Goal: Task Accomplishment & Management: Use online tool/utility

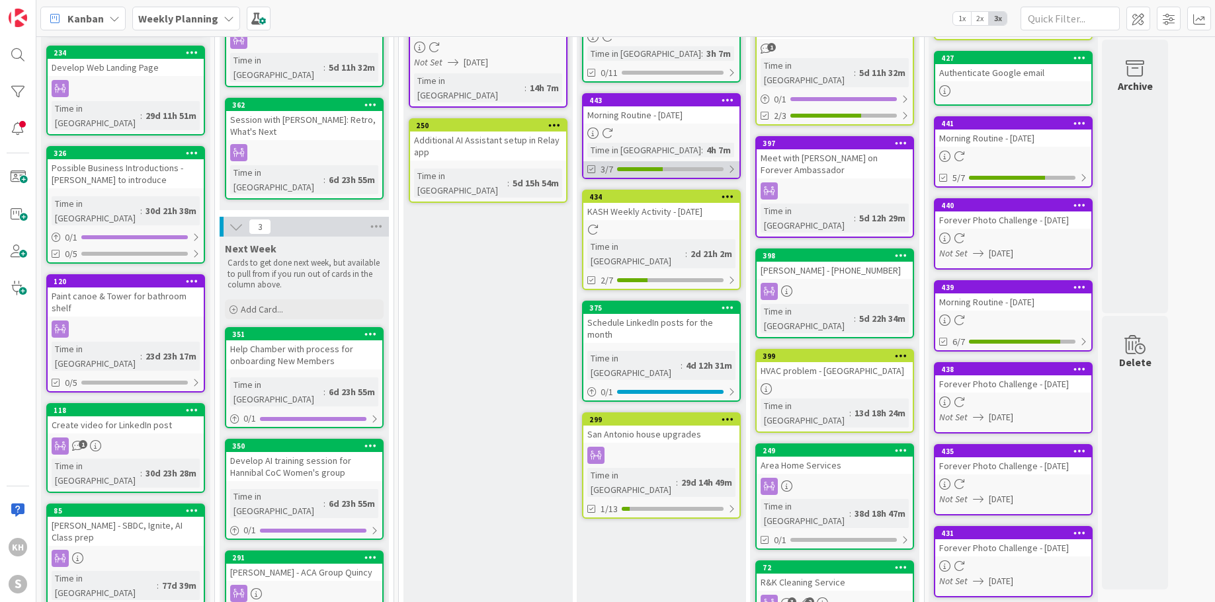
click at [733, 164] on div at bounding box center [731, 169] width 8 height 11
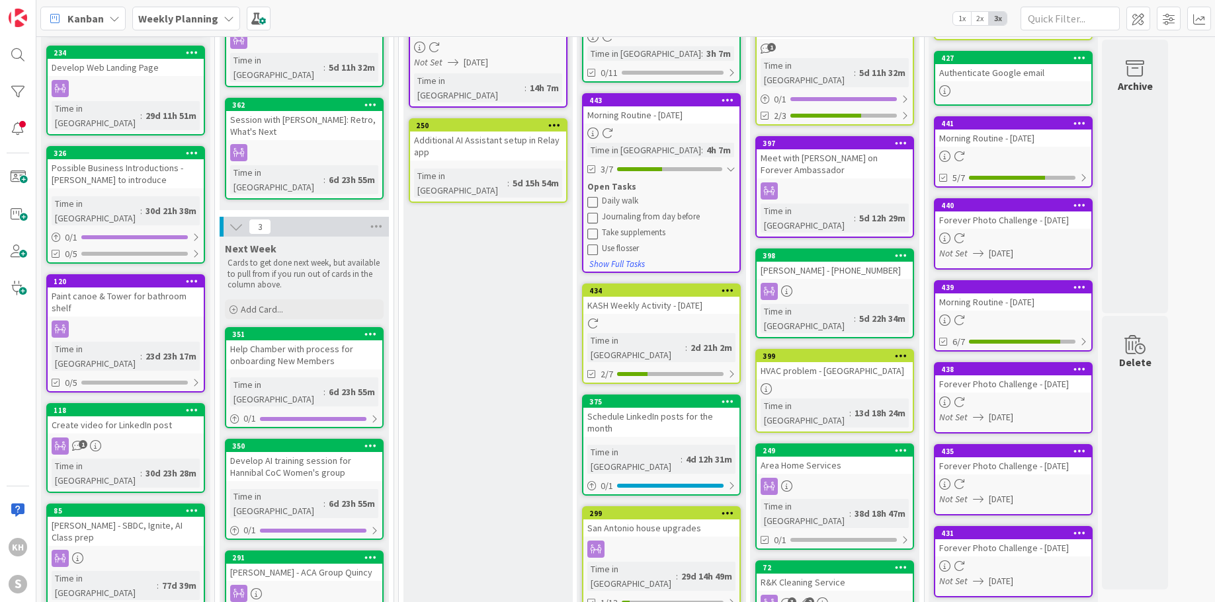
click at [595, 199] on icon at bounding box center [592, 201] width 11 height 11
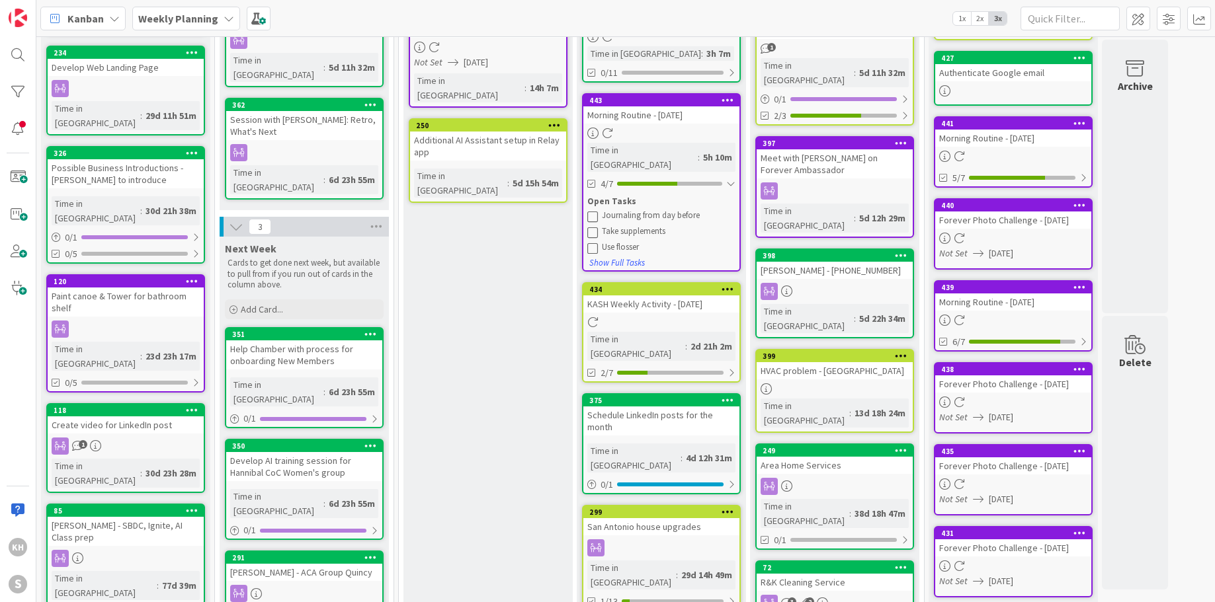
click at [590, 227] on icon at bounding box center [592, 232] width 11 height 11
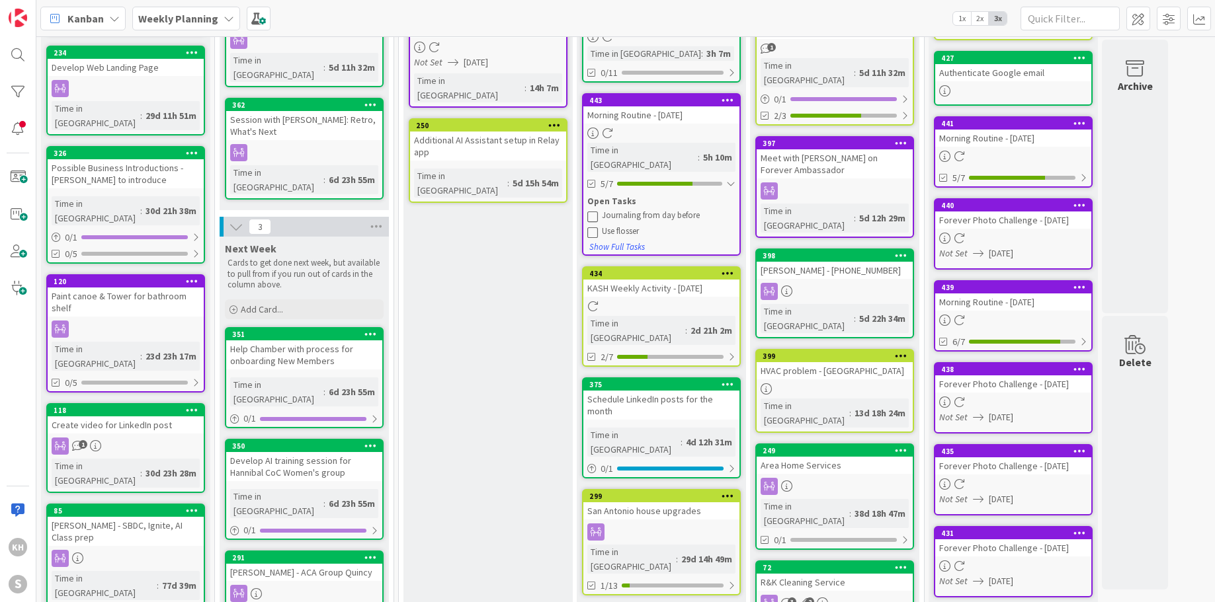
click at [590, 227] on icon at bounding box center [592, 232] width 11 height 11
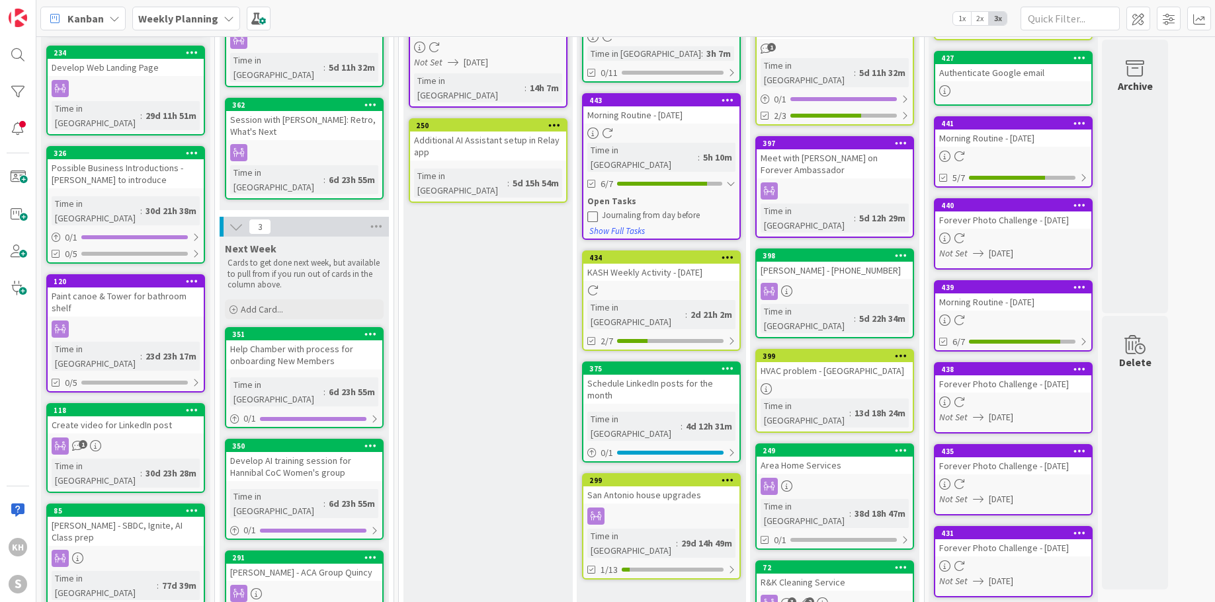
click at [594, 211] on icon at bounding box center [592, 216] width 11 height 11
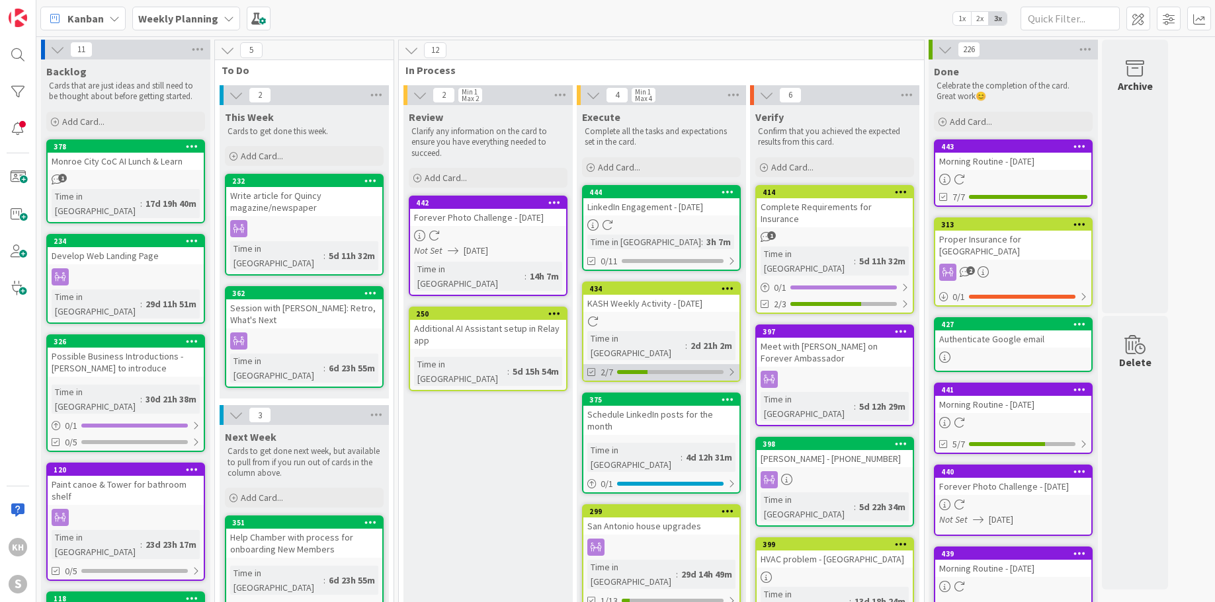
click at [729, 367] on div at bounding box center [731, 372] width 8 height 11
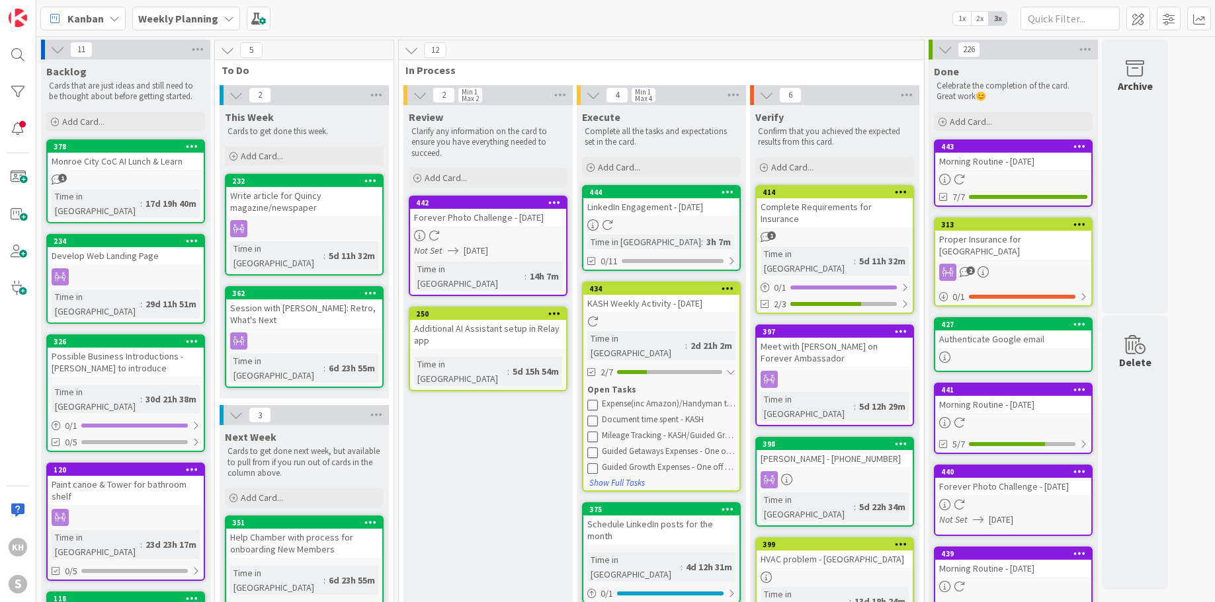
click at [594, 399] on icon at bounding box center [592, 404] width 11 height 11
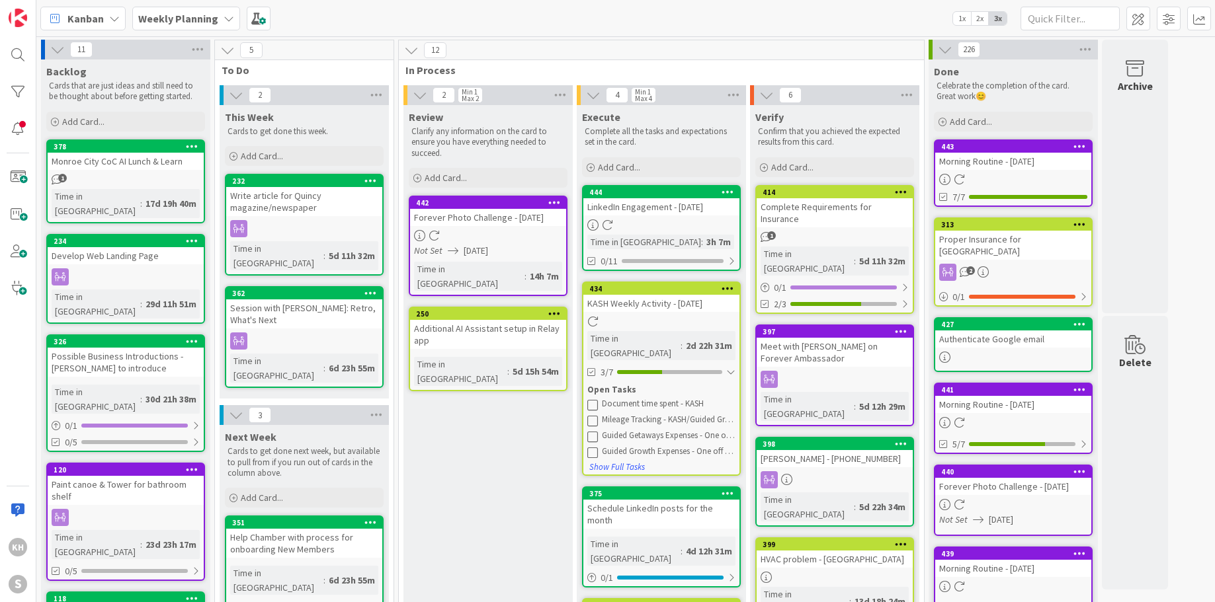
click at [592, 399] on icon at bounding box center [592, 404] width 11 height 11
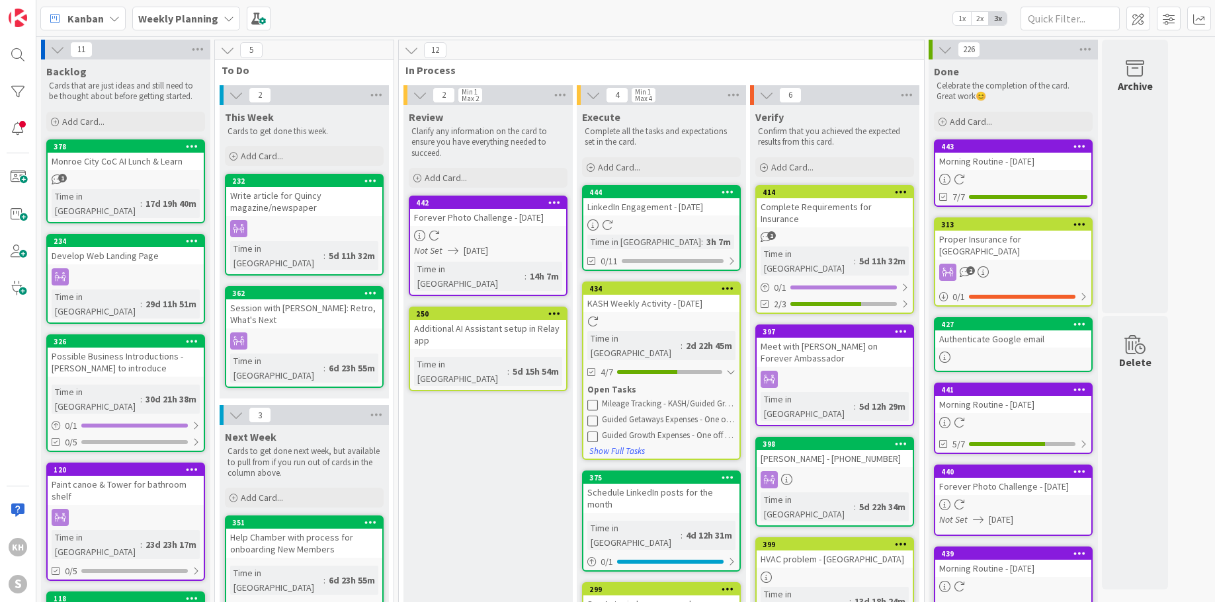
click at [592, 399] on icon at bounding box center [592, 404] width 11 height 11
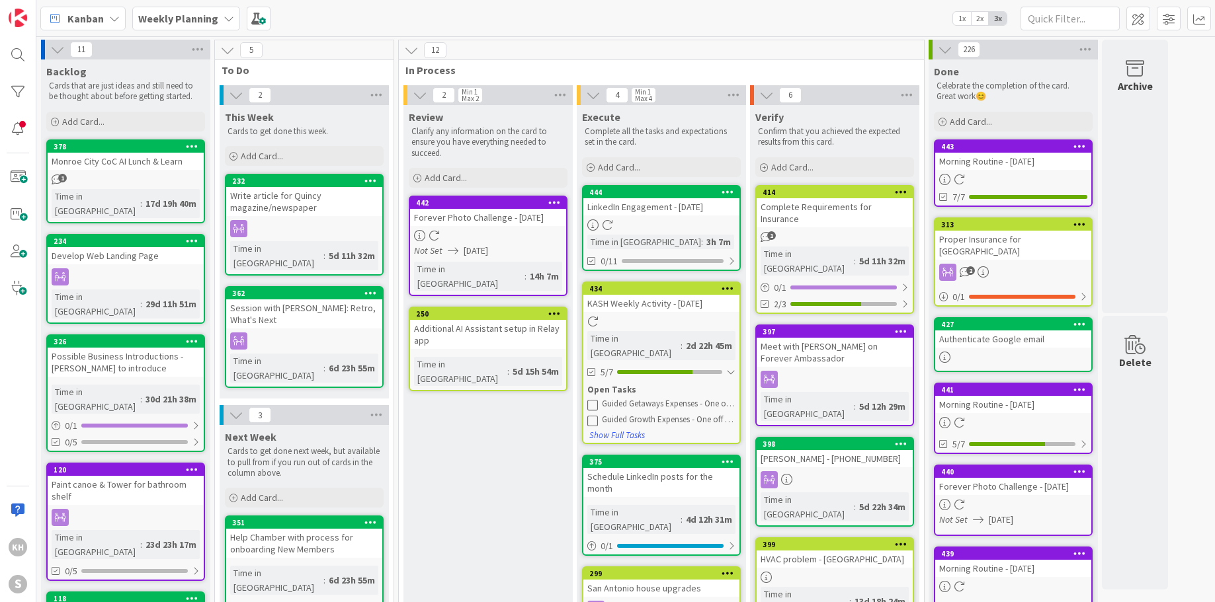
click at [592, 415] on icon at bounding box center [592, 420] width 11 height 11
